Goal: Information Seeking & Learning: Learn about a topic

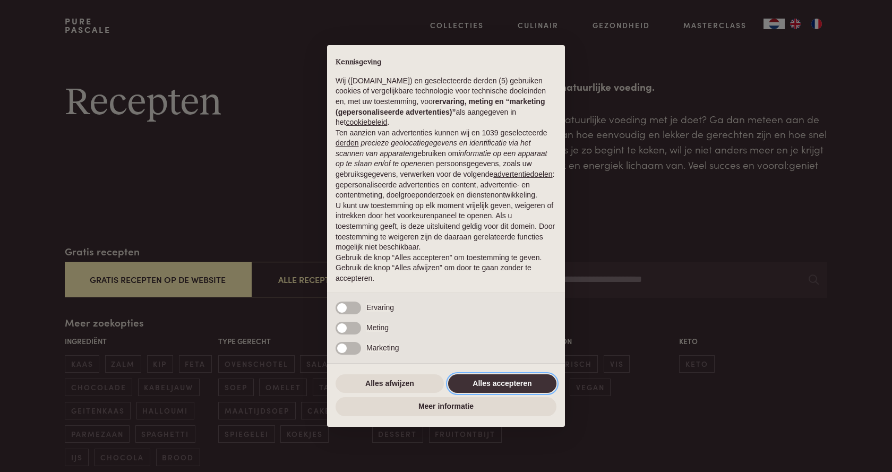
drag, startPoint x: 524, startPoint y: 382, endPoint x: 503, endPoint y: 380, distance: 21.3
click at [523, 383] on button "Alles accepteren" at bounding box center [502, 383] width 108 height 19
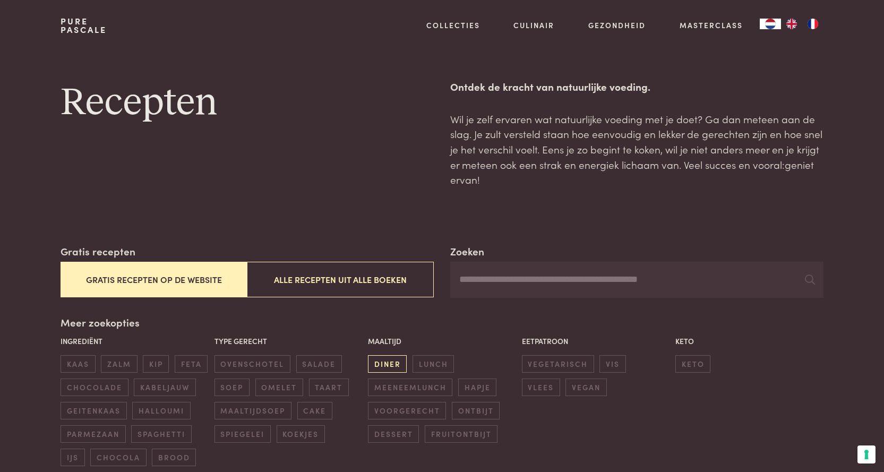
click at [399, 368] on span "diner" at bounding box center [387, 364] width 39 height 18
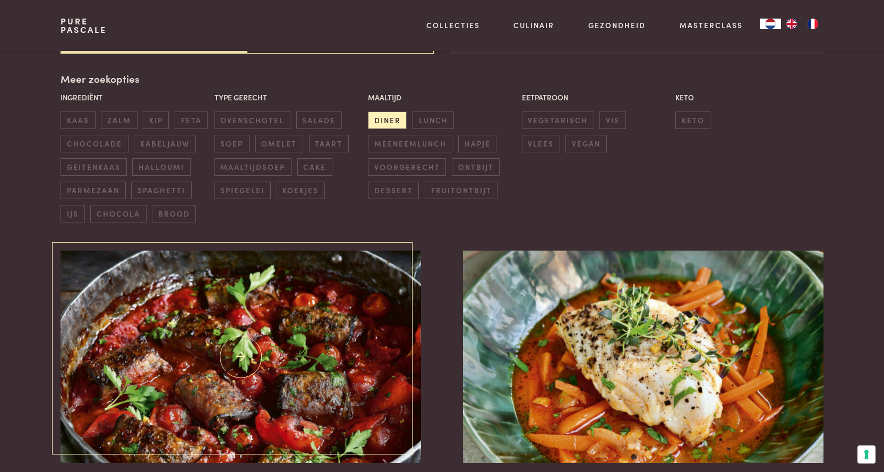
scroll to position [350, 0]
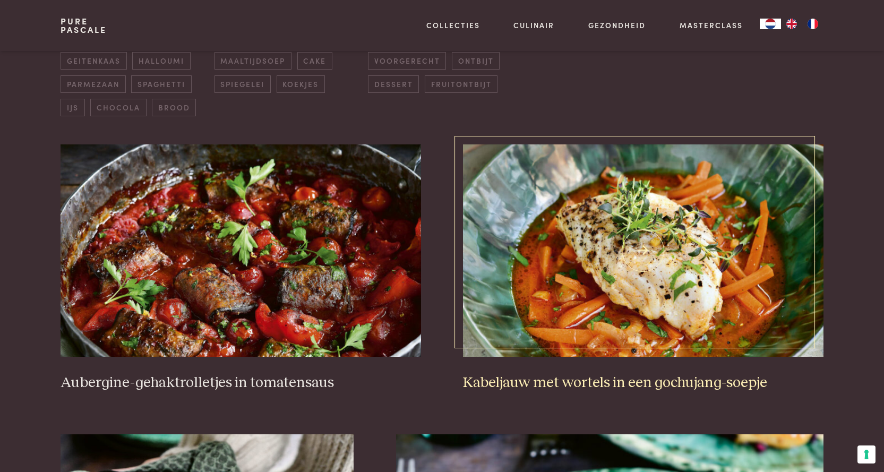
click at [606, 387] on h3 "Kabeljauw met wortels in een gochujang-soepje" at bounding box center [643, 383] width 360 height 19
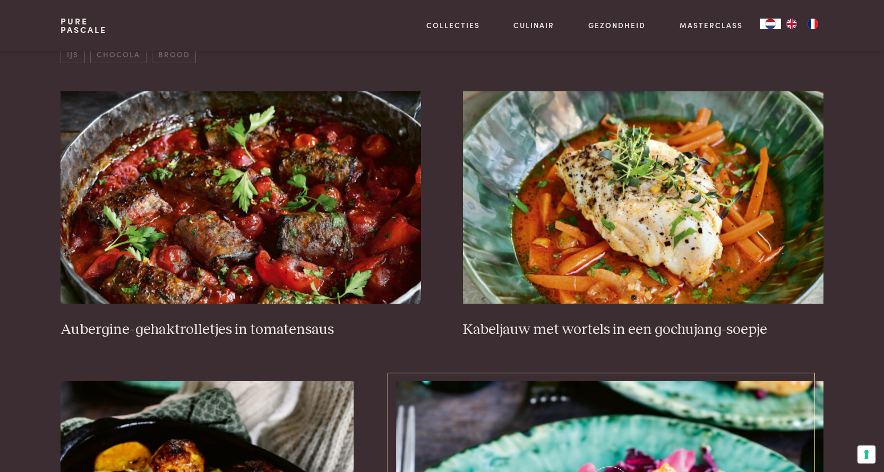
scroll to position [456, 0]
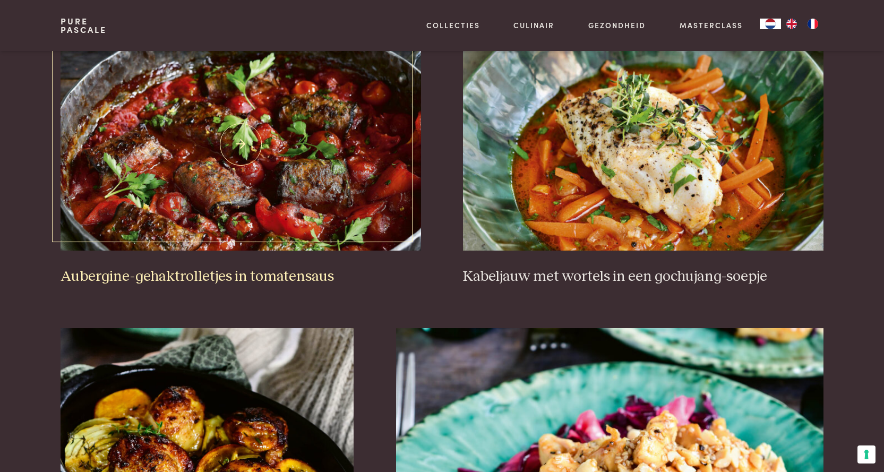
click at [252, 245] on img at bounding box center [240, 144] width 360 height 212
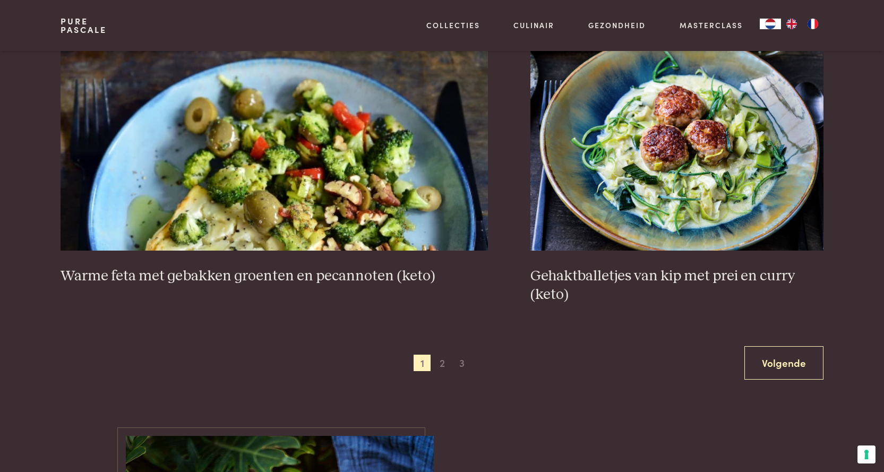
scroll to position [1995, 0]
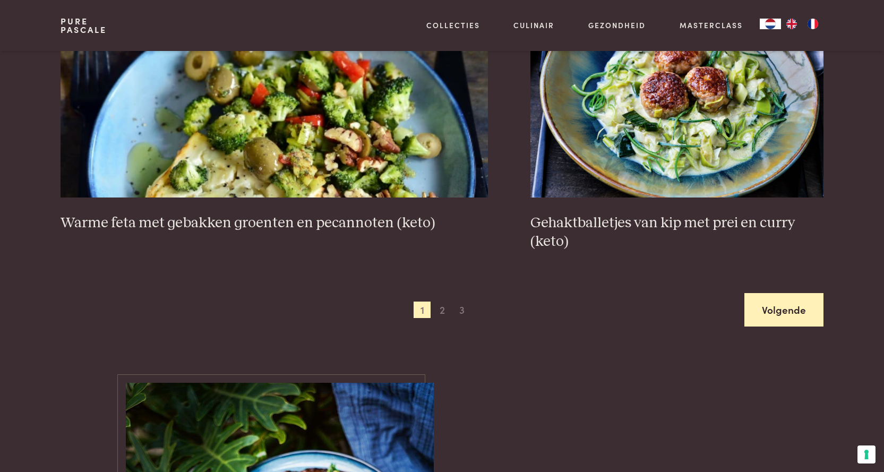
click at [784, 312] on link "Volgende" at bounding box center [783, 309] width 79 height 33
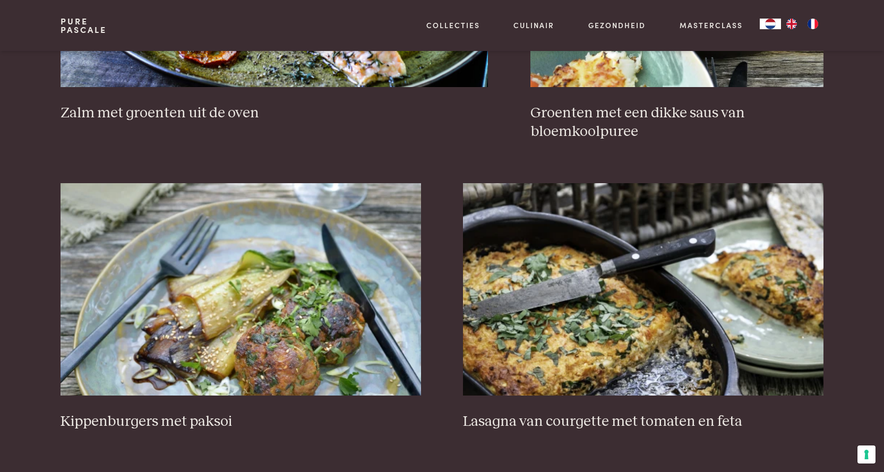
scroll to position [1305, 0]
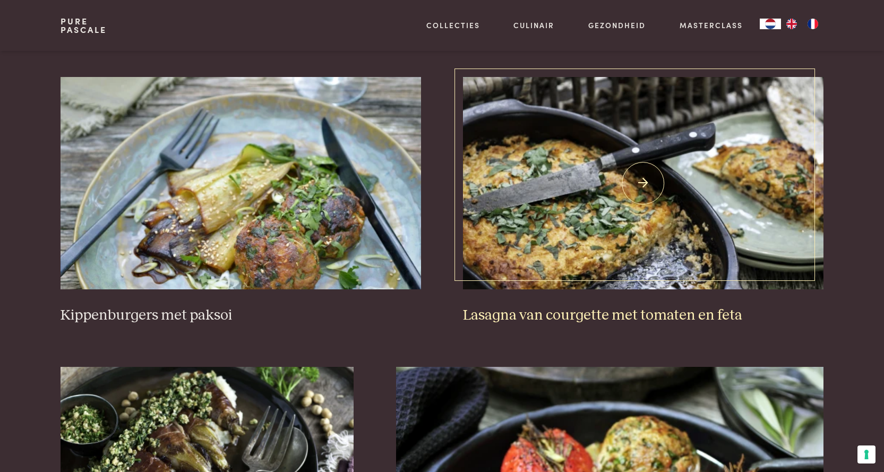
click at [589, 245] on img at bounding box center [643, 183] width 360 height 212
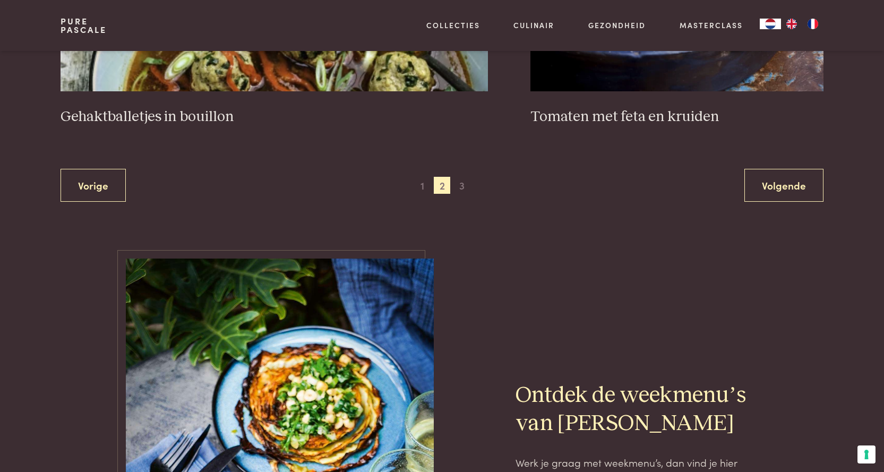
scroll to position [1889, 0]
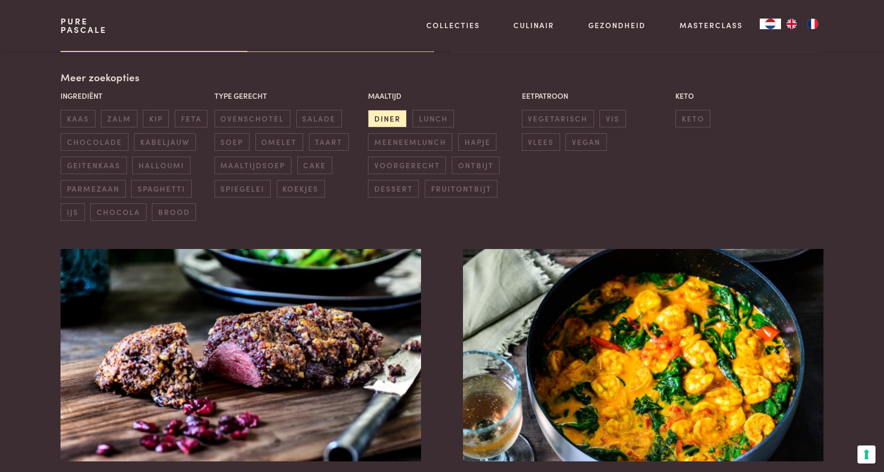
scroll to position [43, 0]
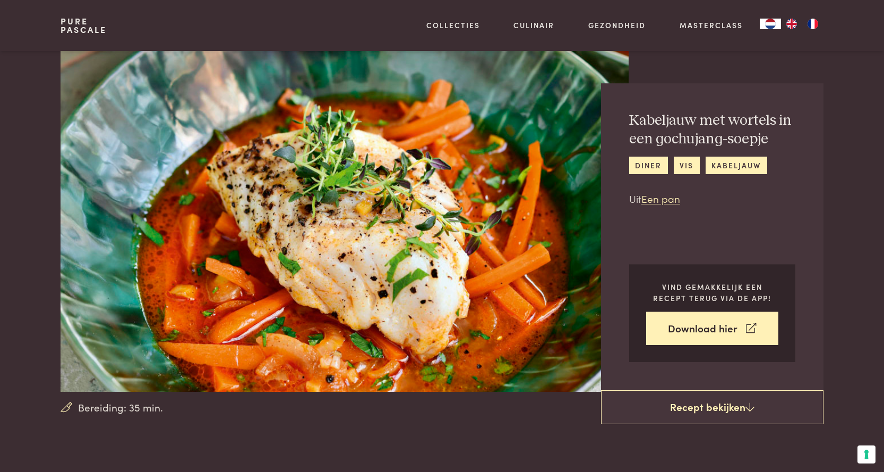
scroll to position [425, 0]
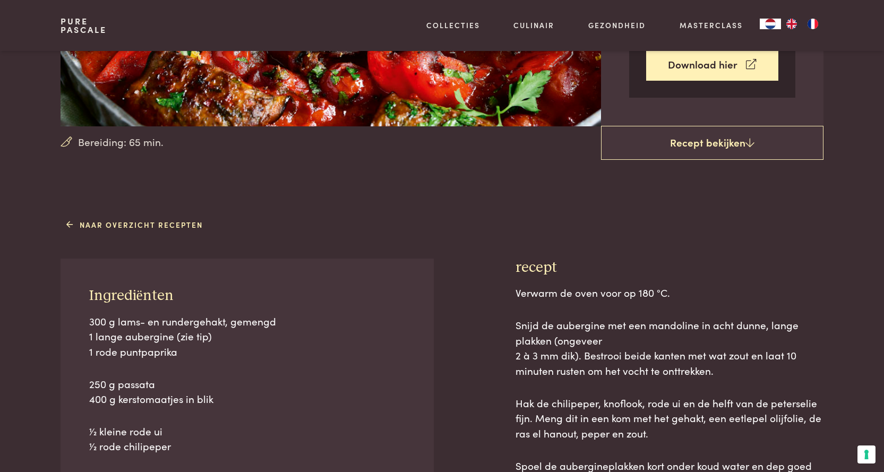
scroll to position [478, 0]
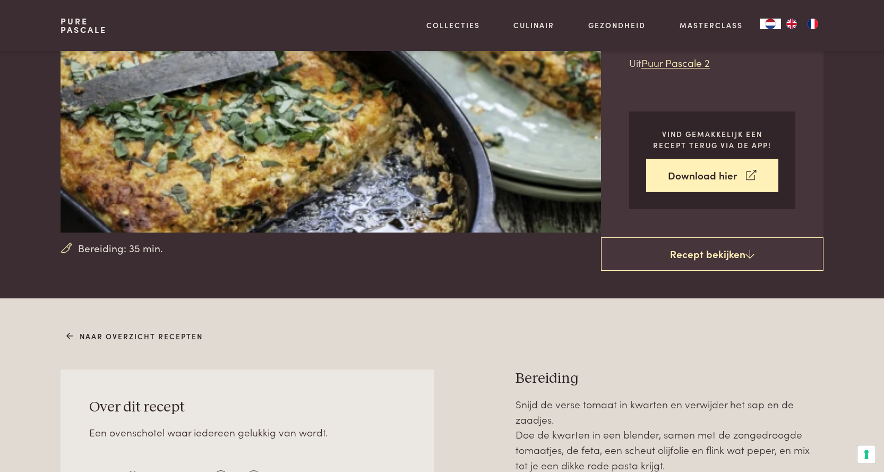
scroll to position [371, 0]
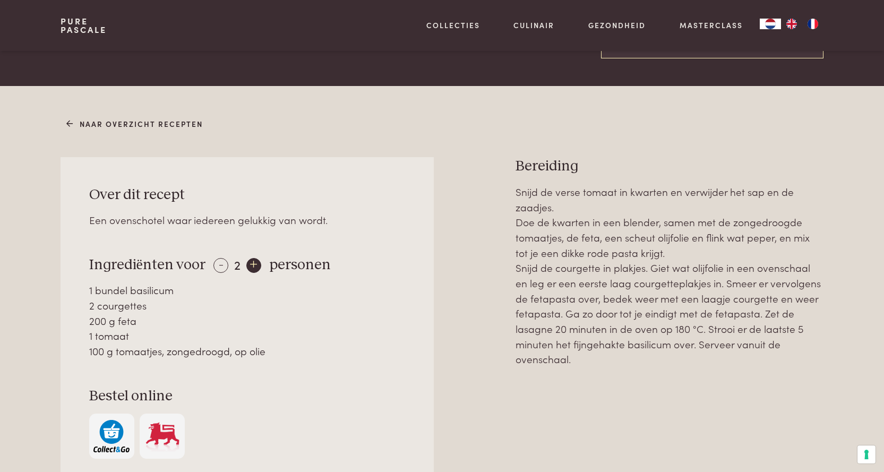
click at [253, 266] on div "+" at bounding box center [253, 265] width 15 height 15
